Goal: Task Accomplishment & Management: Manage account settings

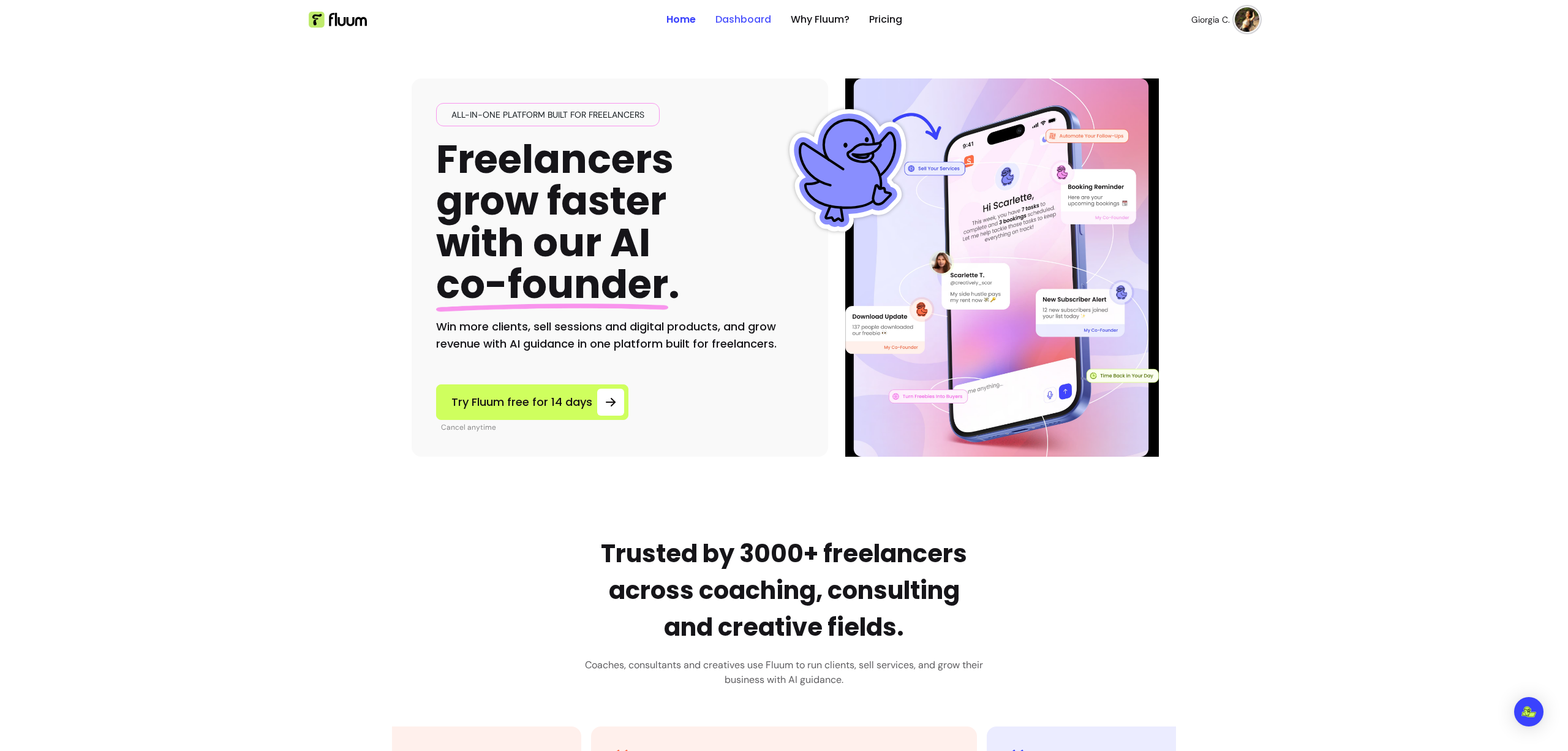
click at [736, 18] on link "Dashboard" at bounding box center [743, 20] width 56 height 15
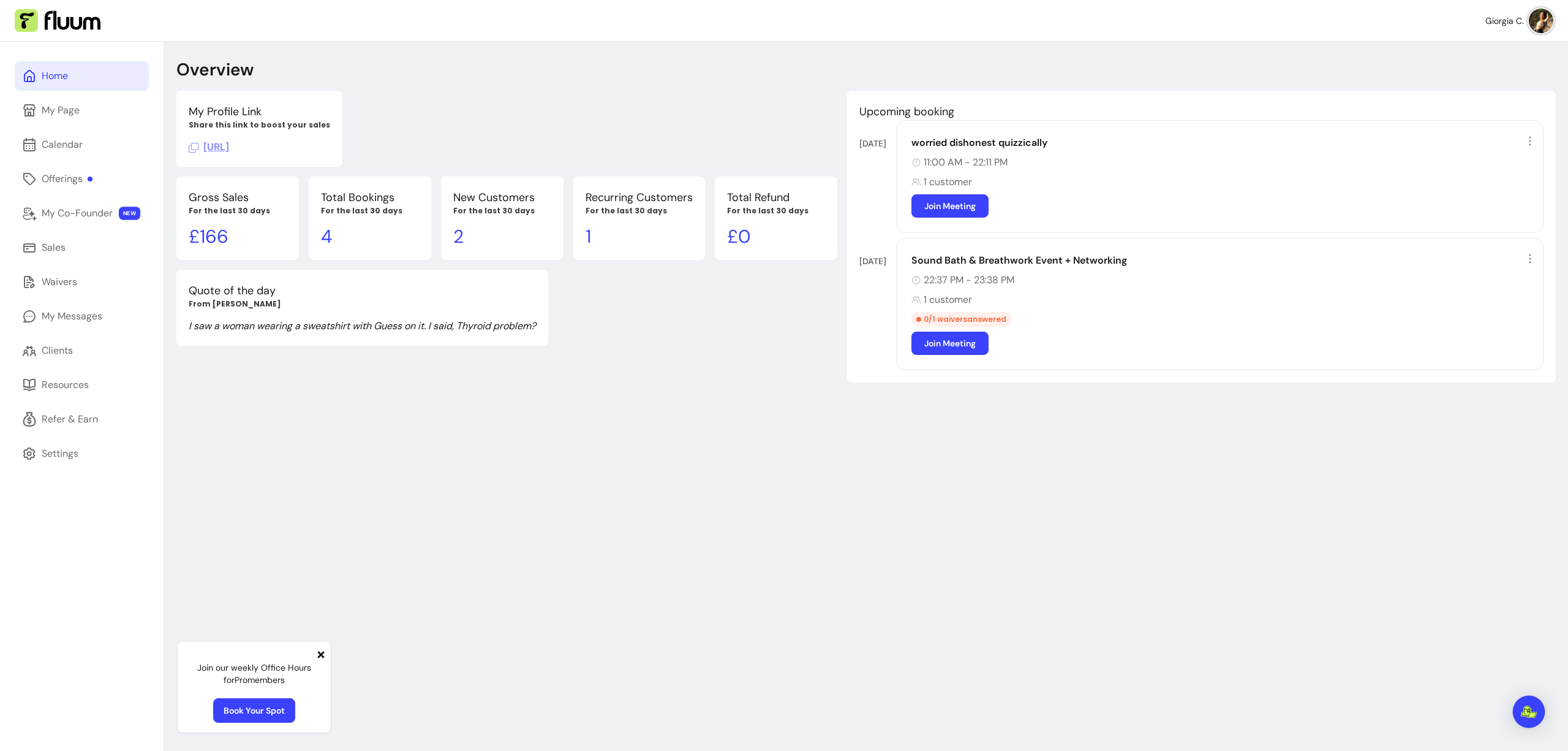
click at [1537, 709] on div "Open Intercom Messenger" at bounding box center [1529, 712] width 33 height 33
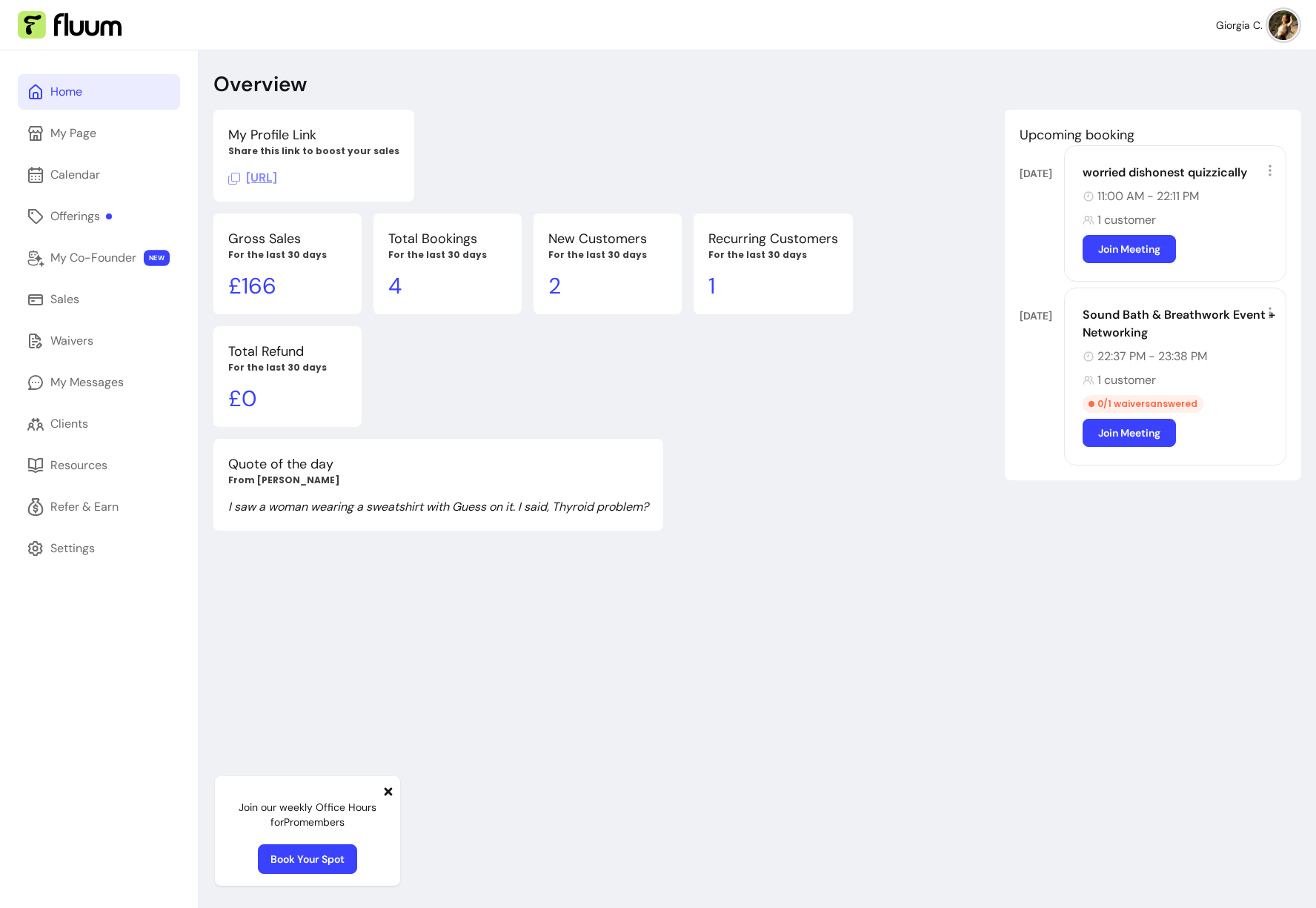
click at [1176, 492] on div "My Profile Link Share this link to boost your sales https://preprod.fluum.ai/pr…" at bounding box center [757, 320] width 1088 height 421
click at [1276, 860] on img "Open Intercom Messenger" at bounding box center [1268, 860] width 19 height 15
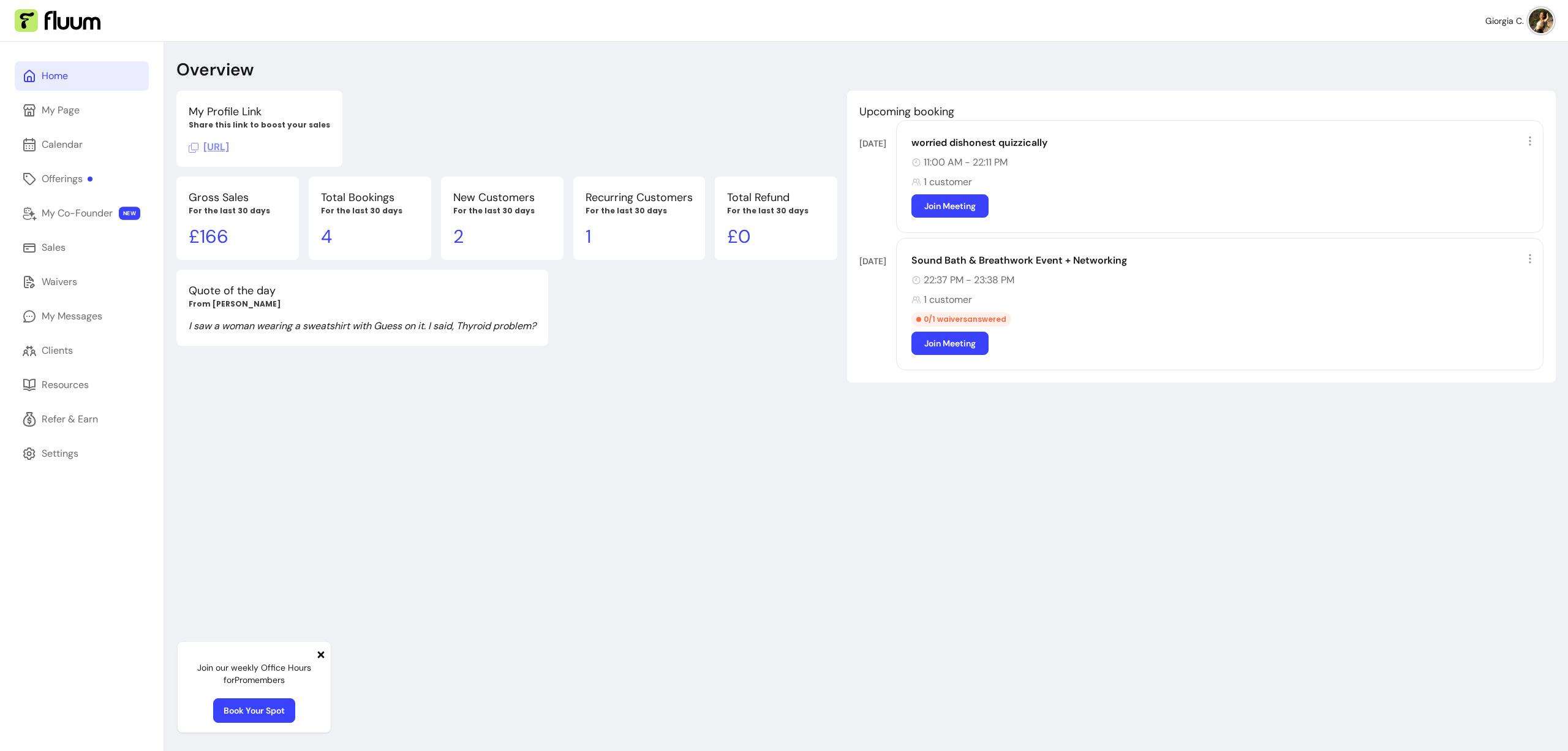
click at [1087, 25] on img at bounding box center [1542, 21] width 25 height 25
click at [1087, 107] on span "Log Out" at bounding box center [1489, 113] width 90 height 12
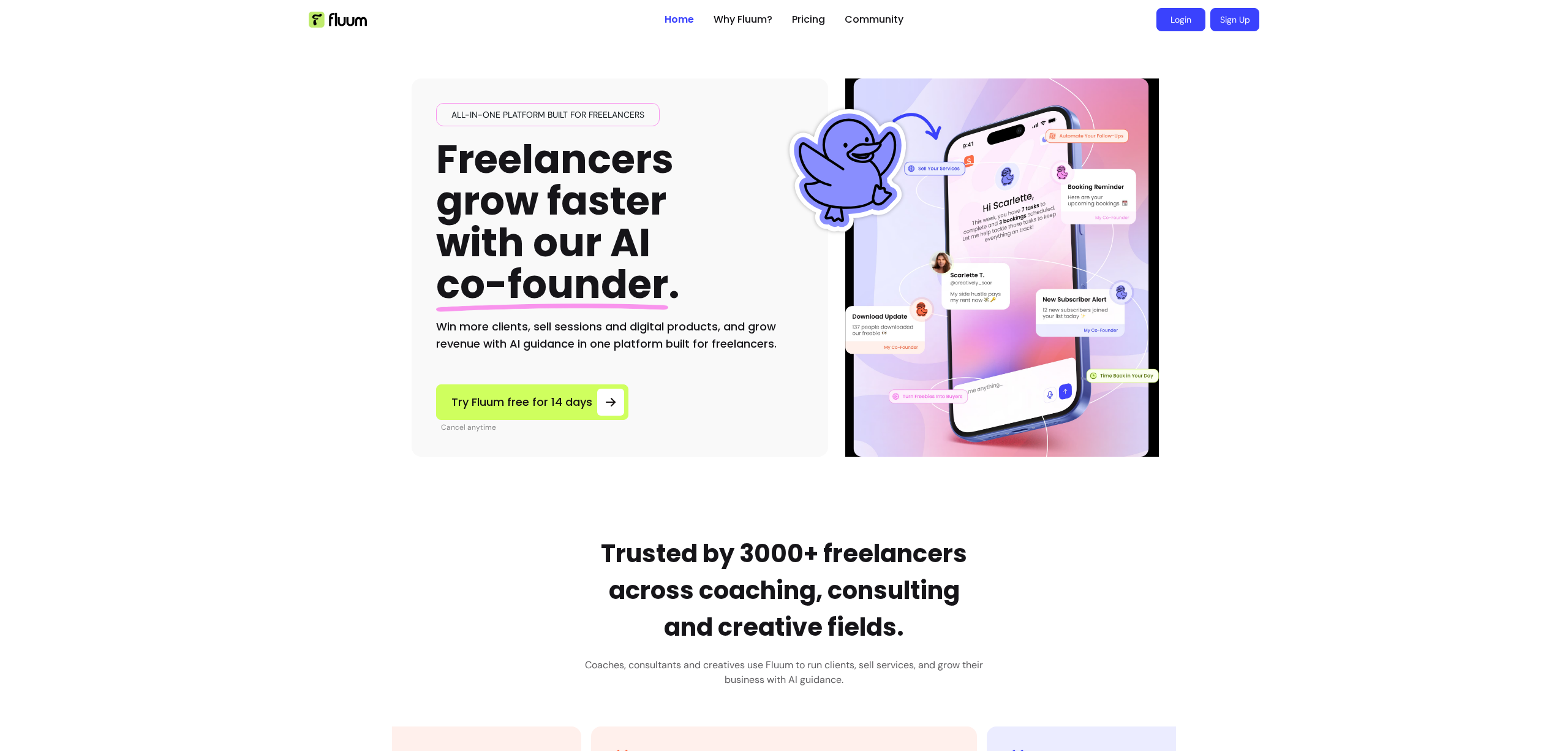
click at [1087, 12] on link "Login" at bounding box center [1181, 20] width 49 height 23
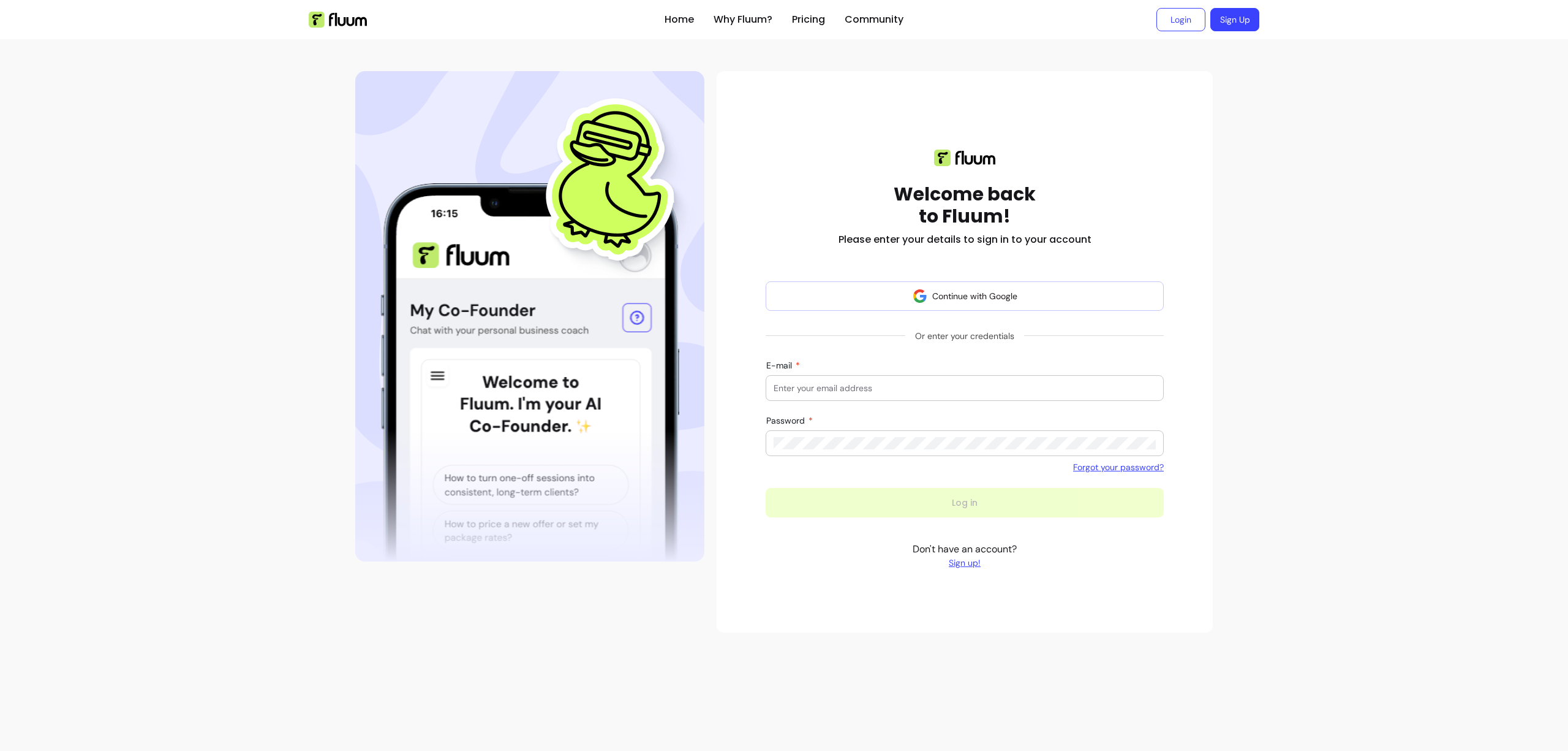
click at [861, 389] on input "E-mail" at bounding box center [965, 388] width 382 height 12
type input "[EMAIL_ADDRESS][DOMAIN_NAME]"
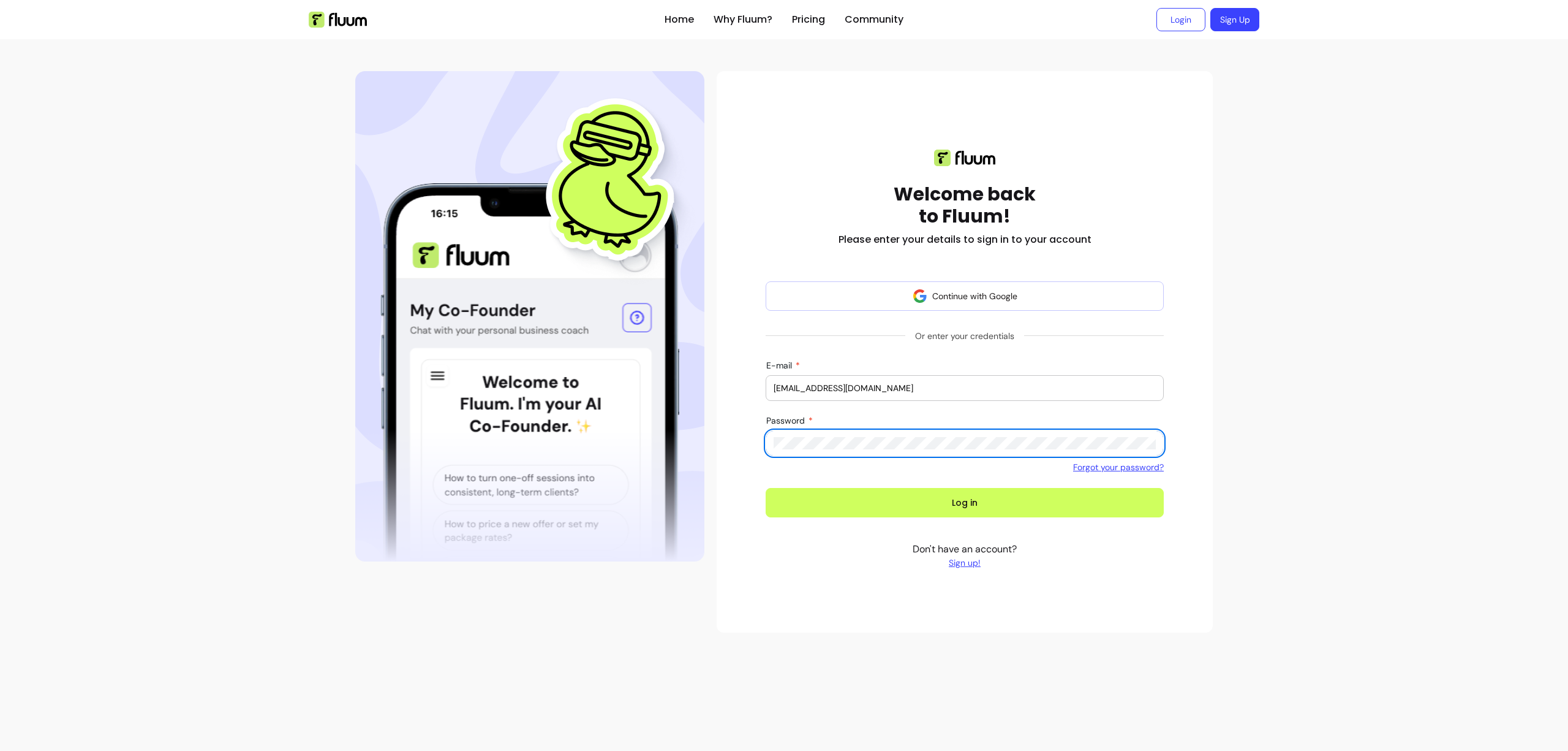
click at [766, 488] on button "Log in" at bounding box center [965, 503] width 398 height 30
